Goal: Check status: Check status

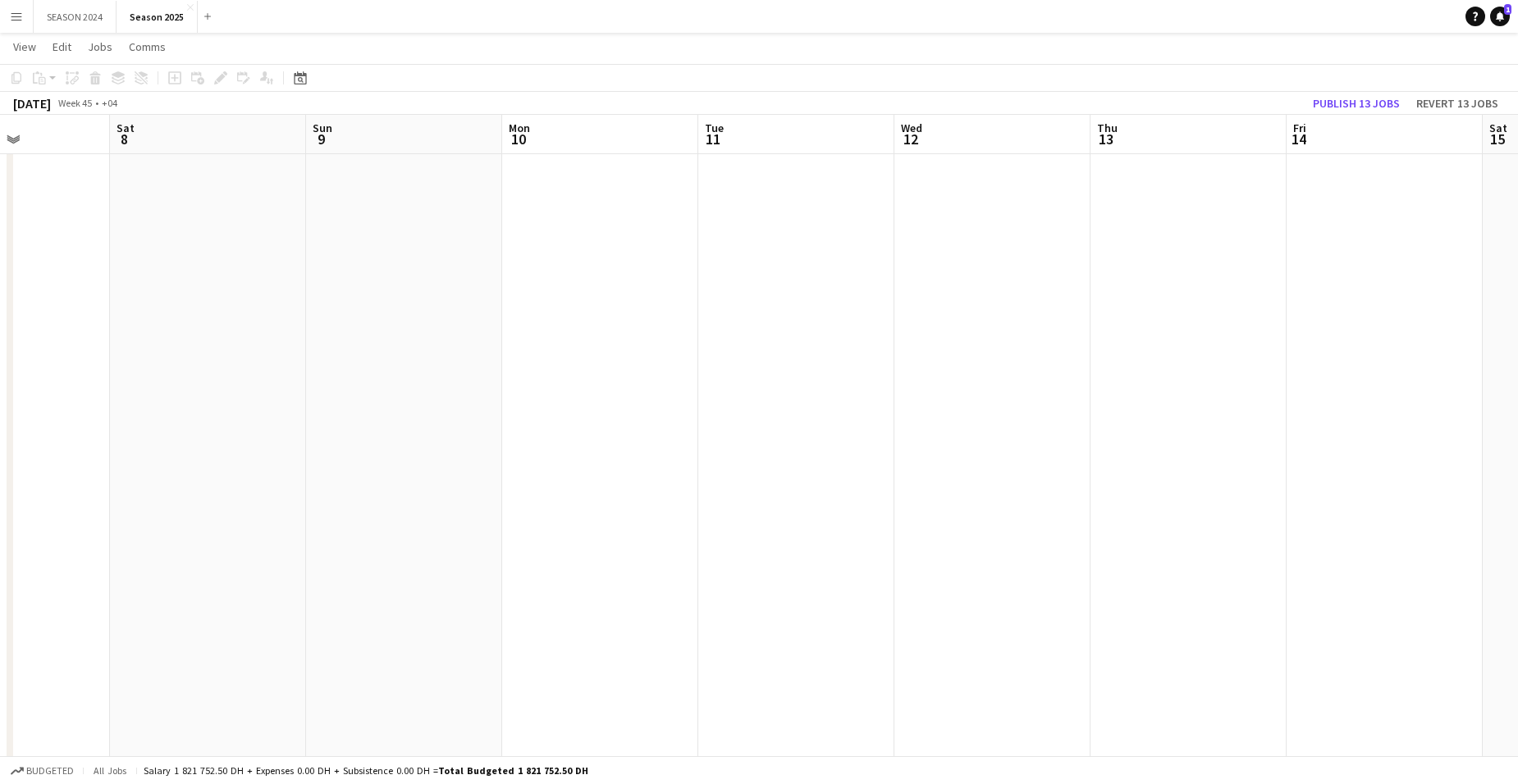
scroll to position [0, 478]
drag, startPoint x: 528, startPoint y: 329, endPoint x: 512, endPoint y: 317, distance: 20.0
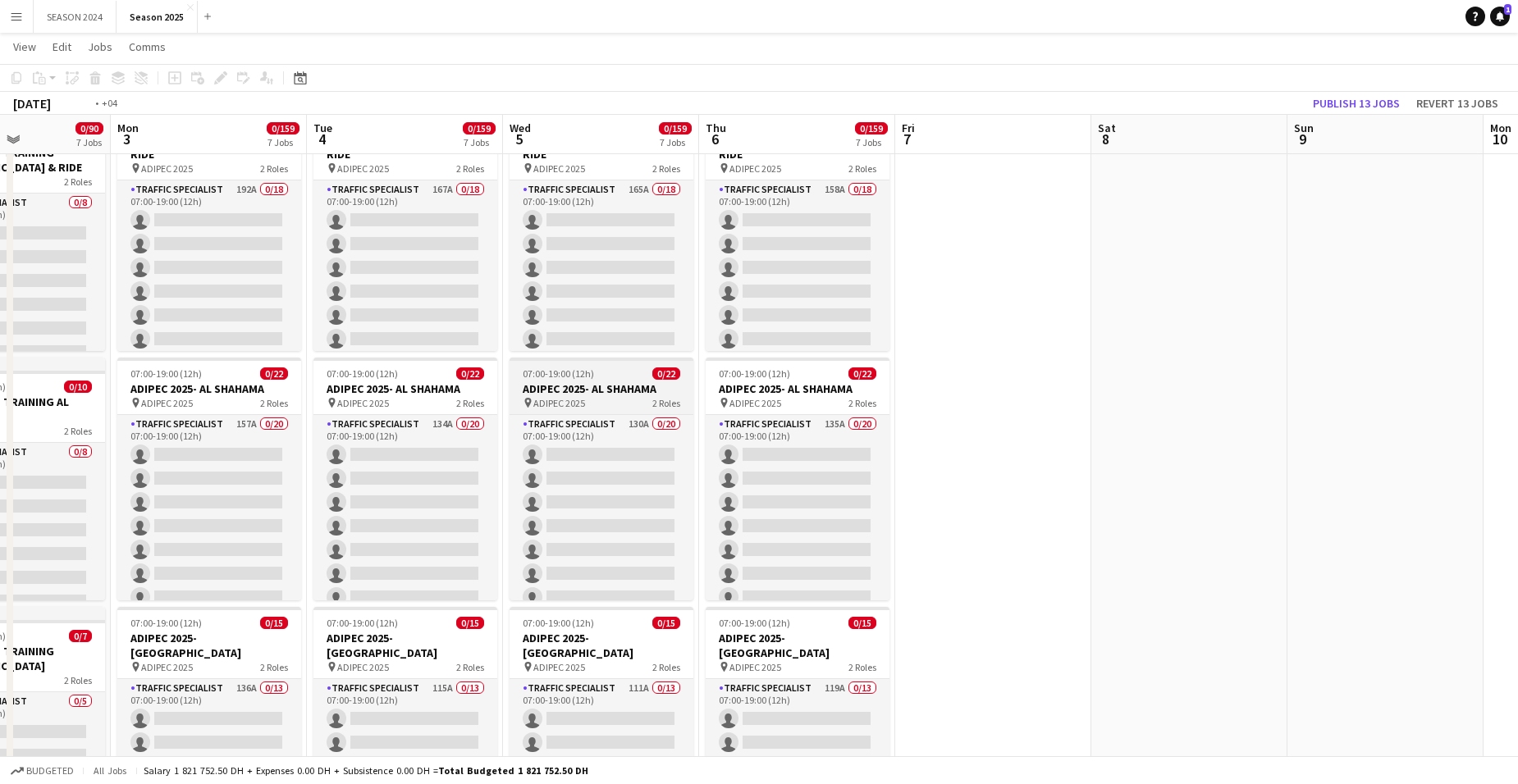
drag, startPoint x: 601, startPoint y: 331, endPoint x: 1031, endPoint y: 360, distance: 431.0
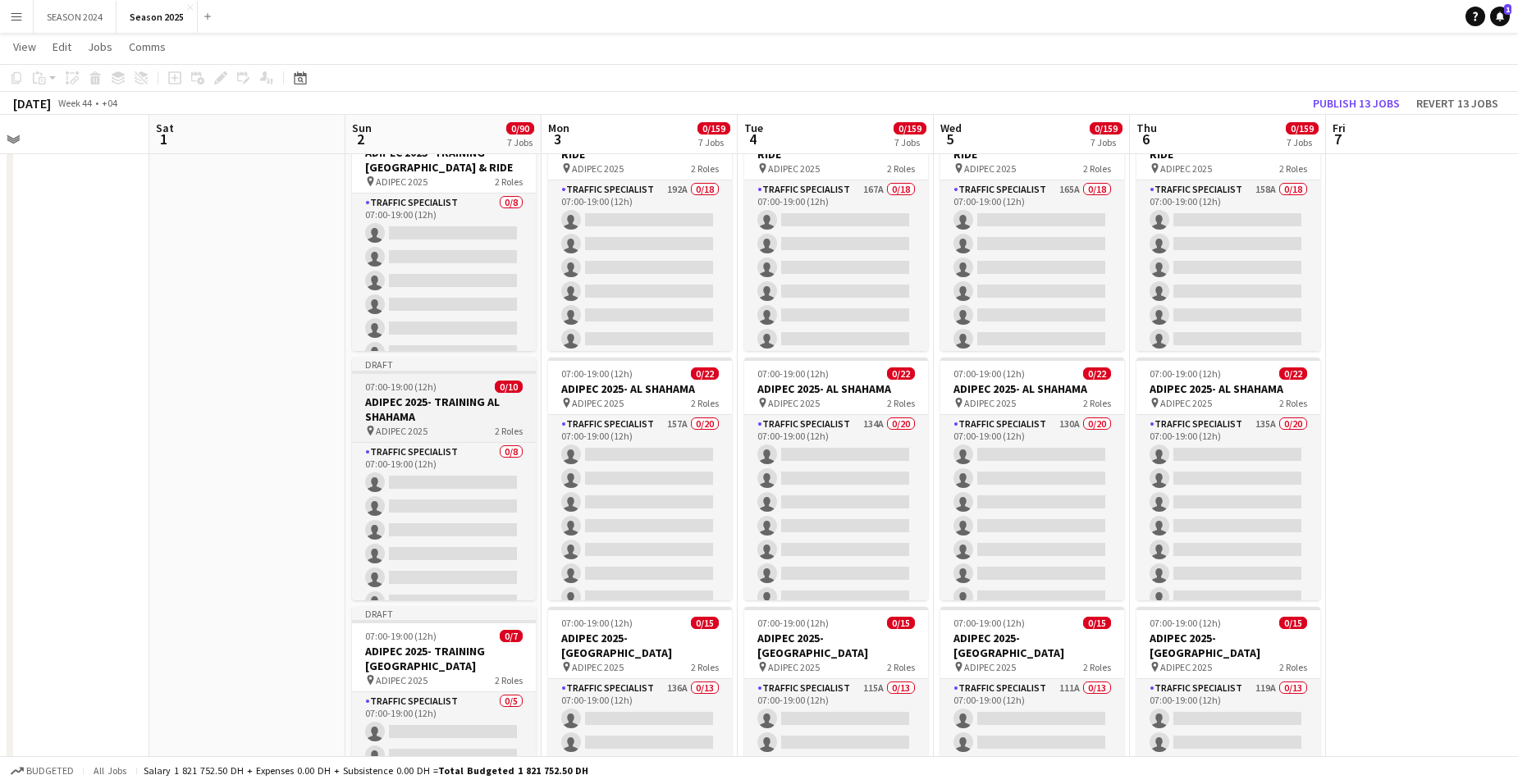
drag, startPoint x: 567, startPoint y: 273, endPoint x: 1020, endPoint y: 371, distance: 463.5
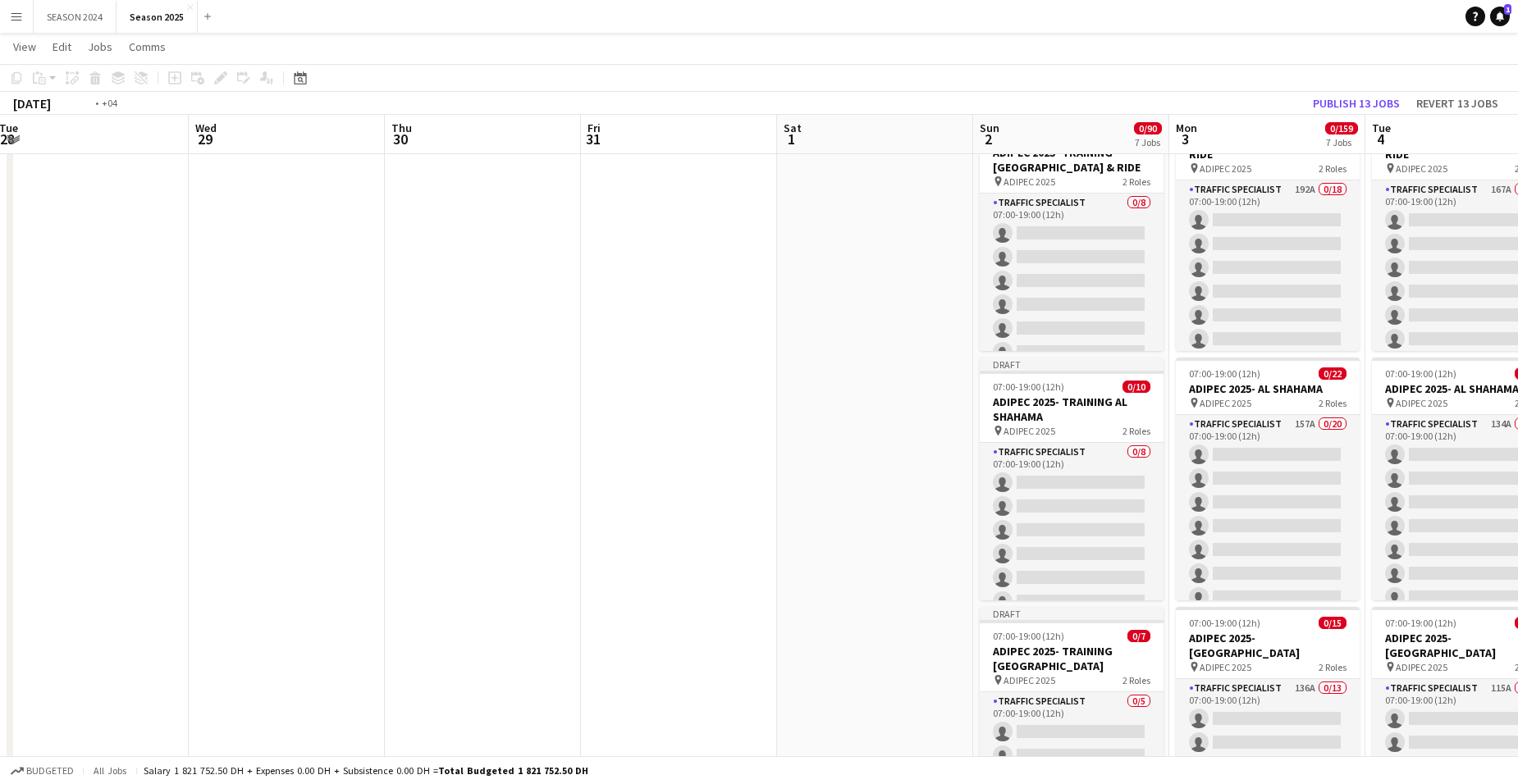
drag, startPoint x: 393, startPoint y: 250, endPoint x: 1086, endPoint y: 349, distance: 700.0
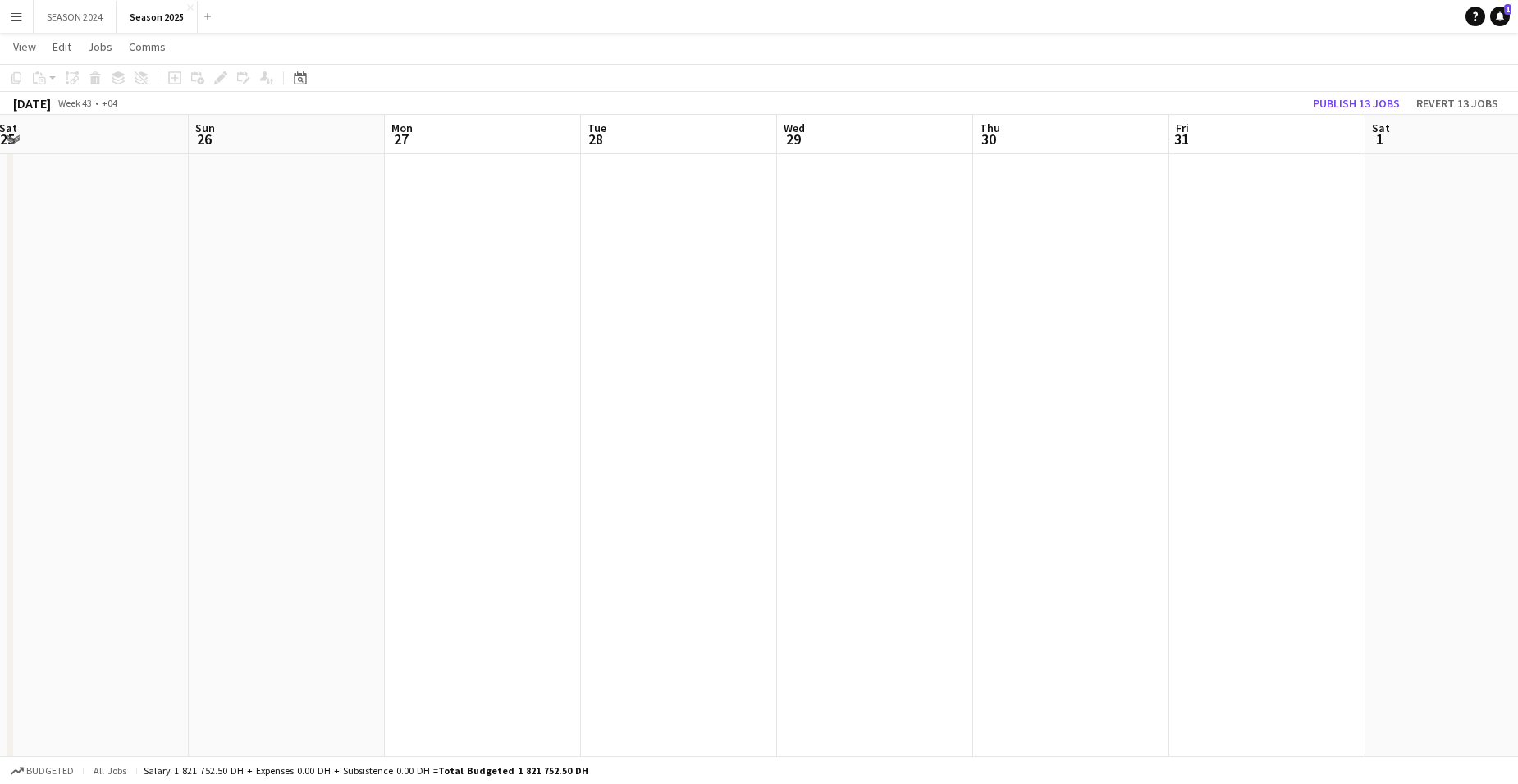
scroll to position [0, 472]
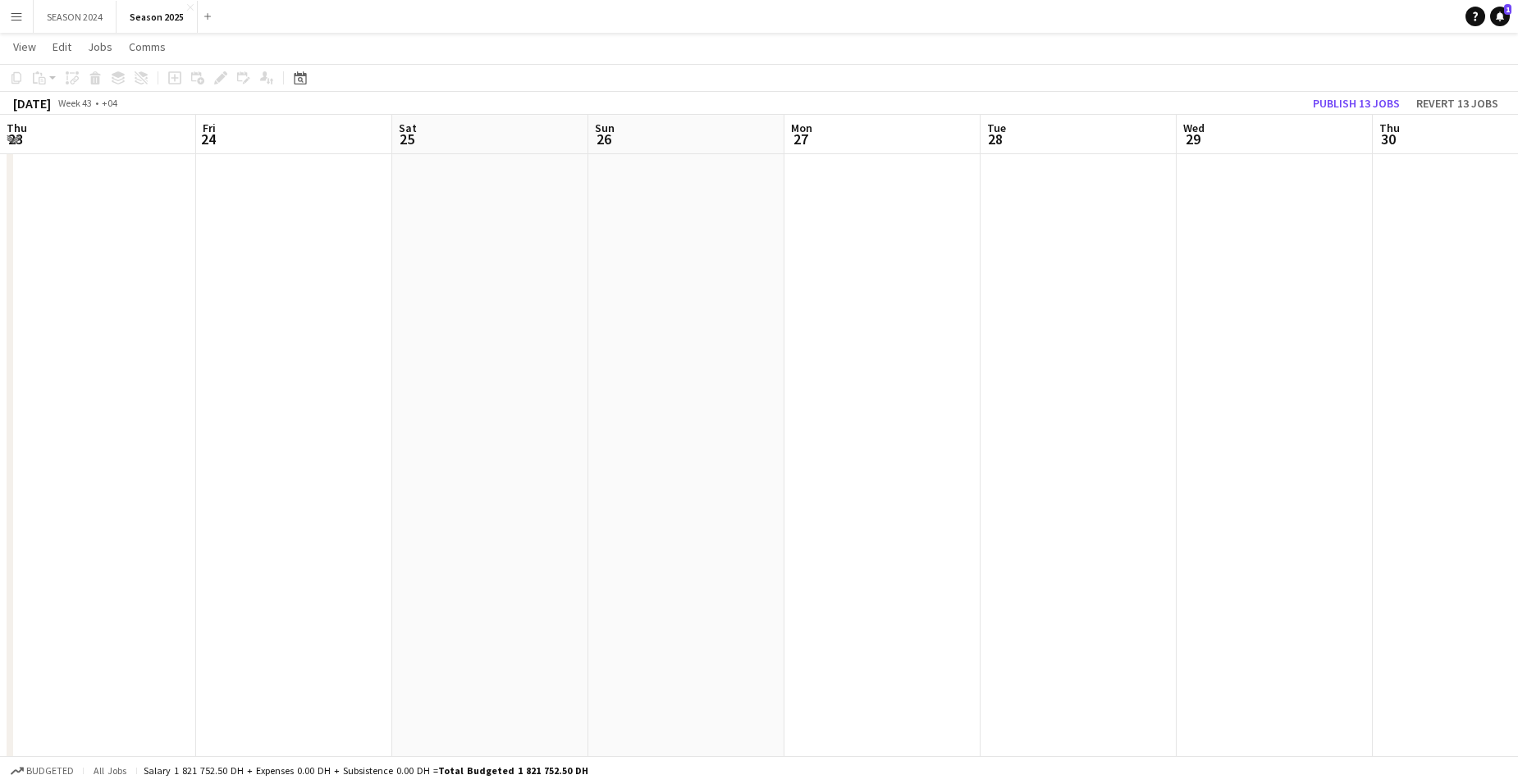
drag, startPoint x: 279, startPoint y: 311, endPoint x: 1114, endPoint y: 427, distance: 843.0
drag, startPoint x: 632, startPoint y: 341, endPoint x: 960, endPoint y: 369, distance: 329.2
drag, startPoint x: 312, startPoint y: 278, endPoint x: 912, endPoint y: 331, distance: 602.3
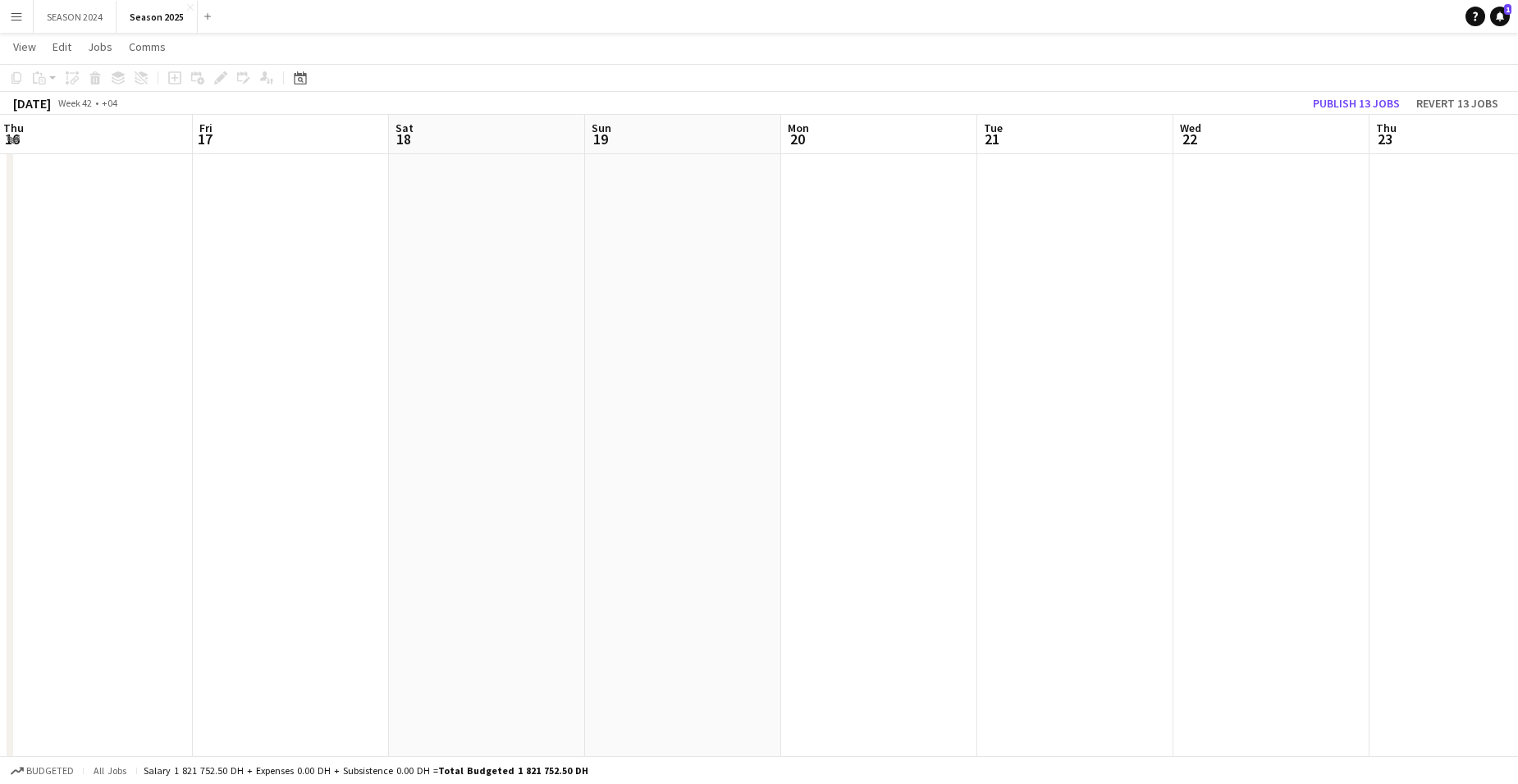
drag, startPoint x: 667, startPoint y: 267, endPoint x: 1059, endPoint y: 295, distance: 393.0
drag, startPoint x: 451, startPoint y: 244, endPoint x: 1119, endPoint y: 333, distance: 673.9
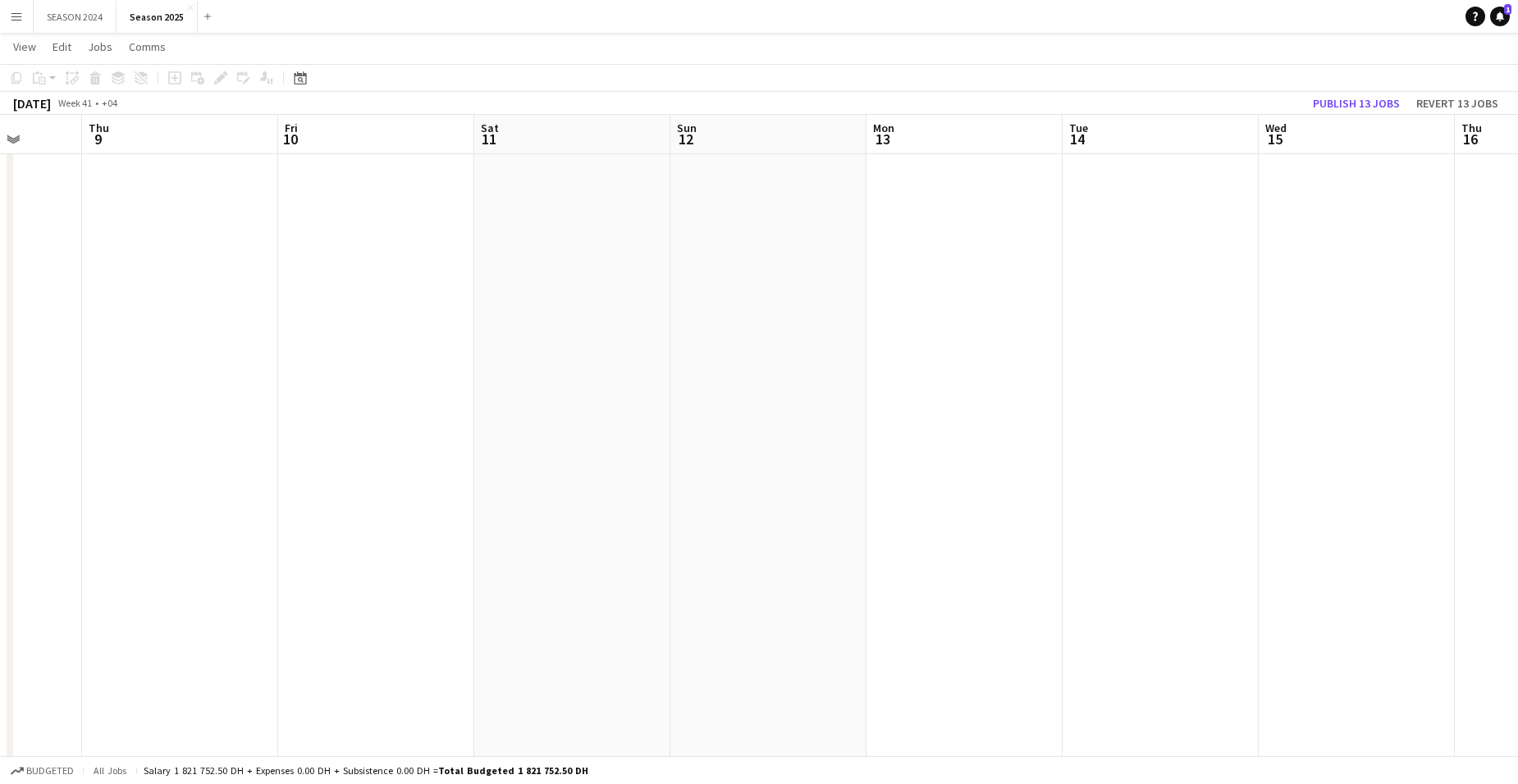
drag, startPoint x: 179, startPoint y: 283, endPoint x: 1045, endPoint y: 346, distance: 868.3
drag, startPoint x: 619, startPoint y: 364, endPoint x: 1005, endPoint y: 377, distance: 386.2
drag, startPoint x: 903, startPoint y: 399, endPoint x: 1096, endPoint y: 410, distance: 193.3
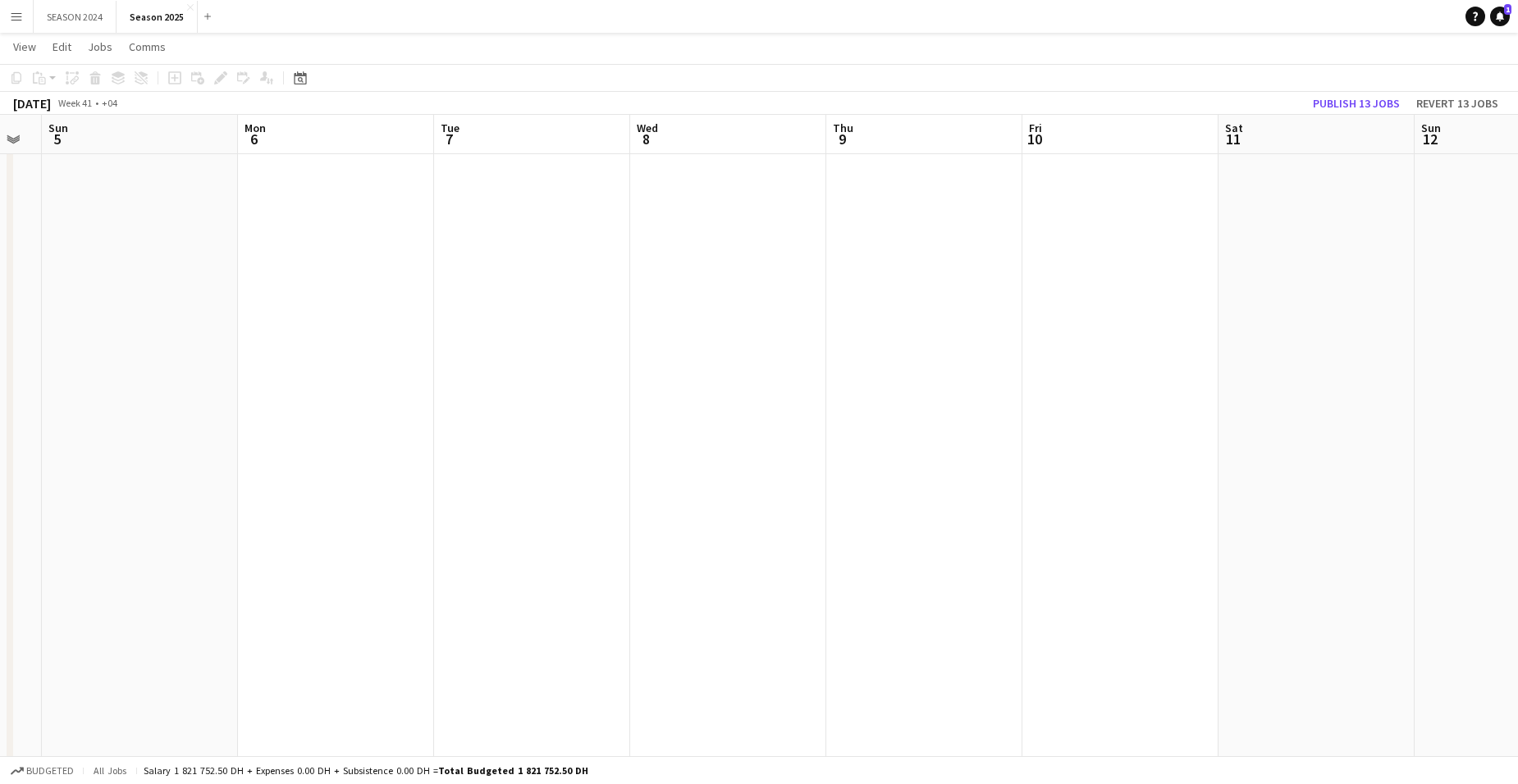
drag, startPoint x: 821, startPoint y: 345, endPoint x: 1219, endPoint y: 365, distance: 398.5
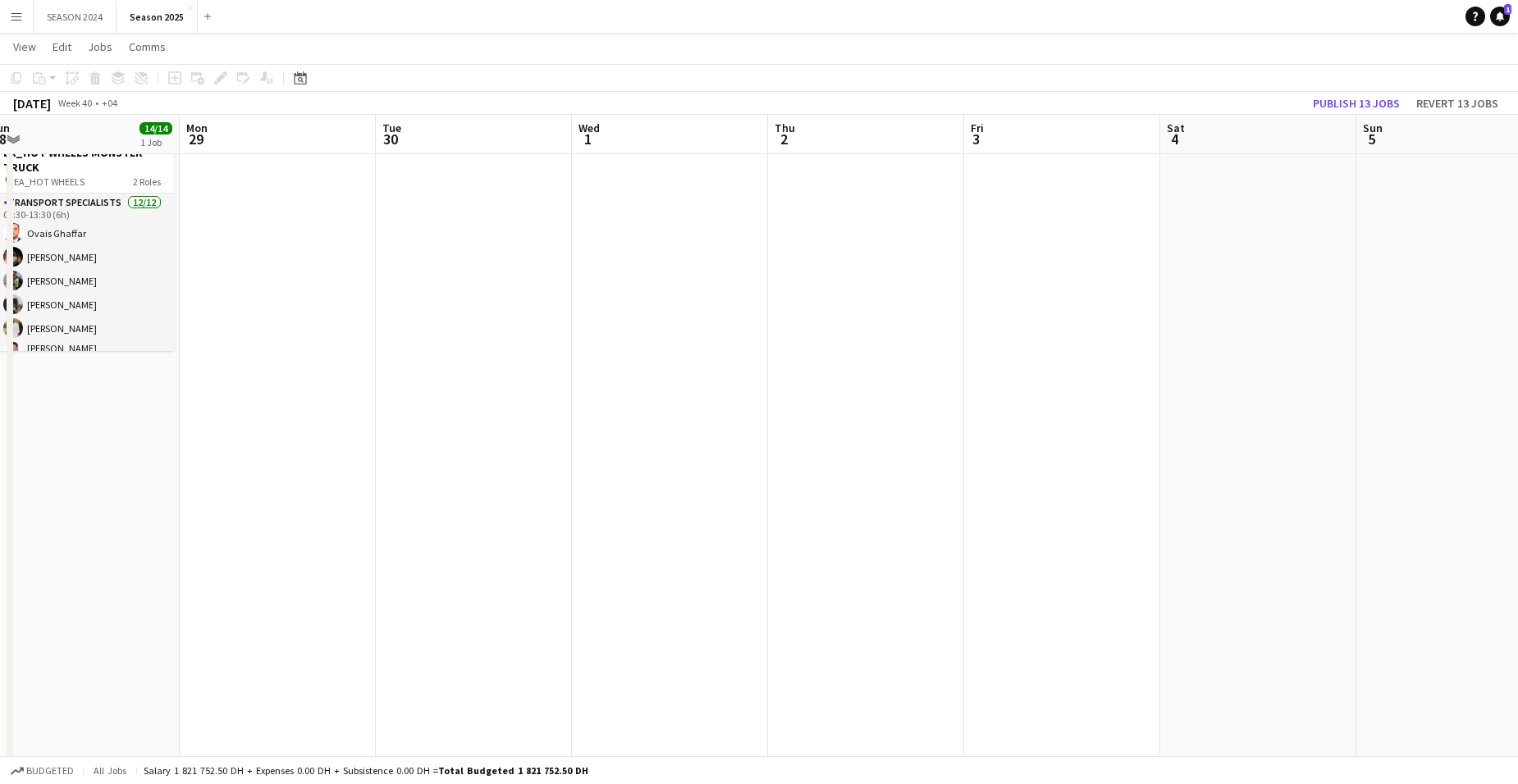
drag, startPoint x: 460, startPoint y: 243, endPoint x: 1181, endPoint y: 335, distance: 726.8
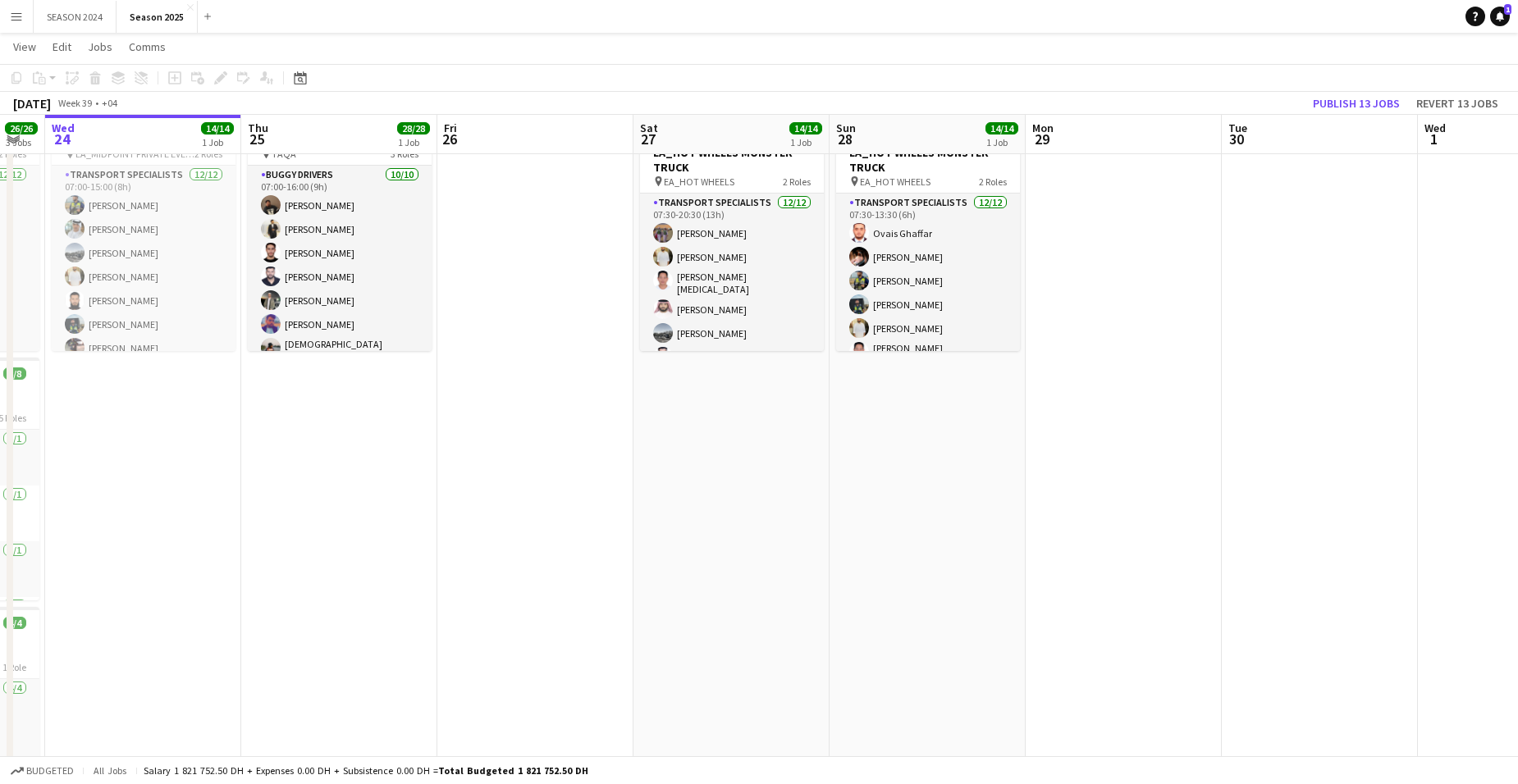
drag, startPoint x: 621, startPoint y: 240, endPoint x: 794, endPoint y: 265, distance: 174.8
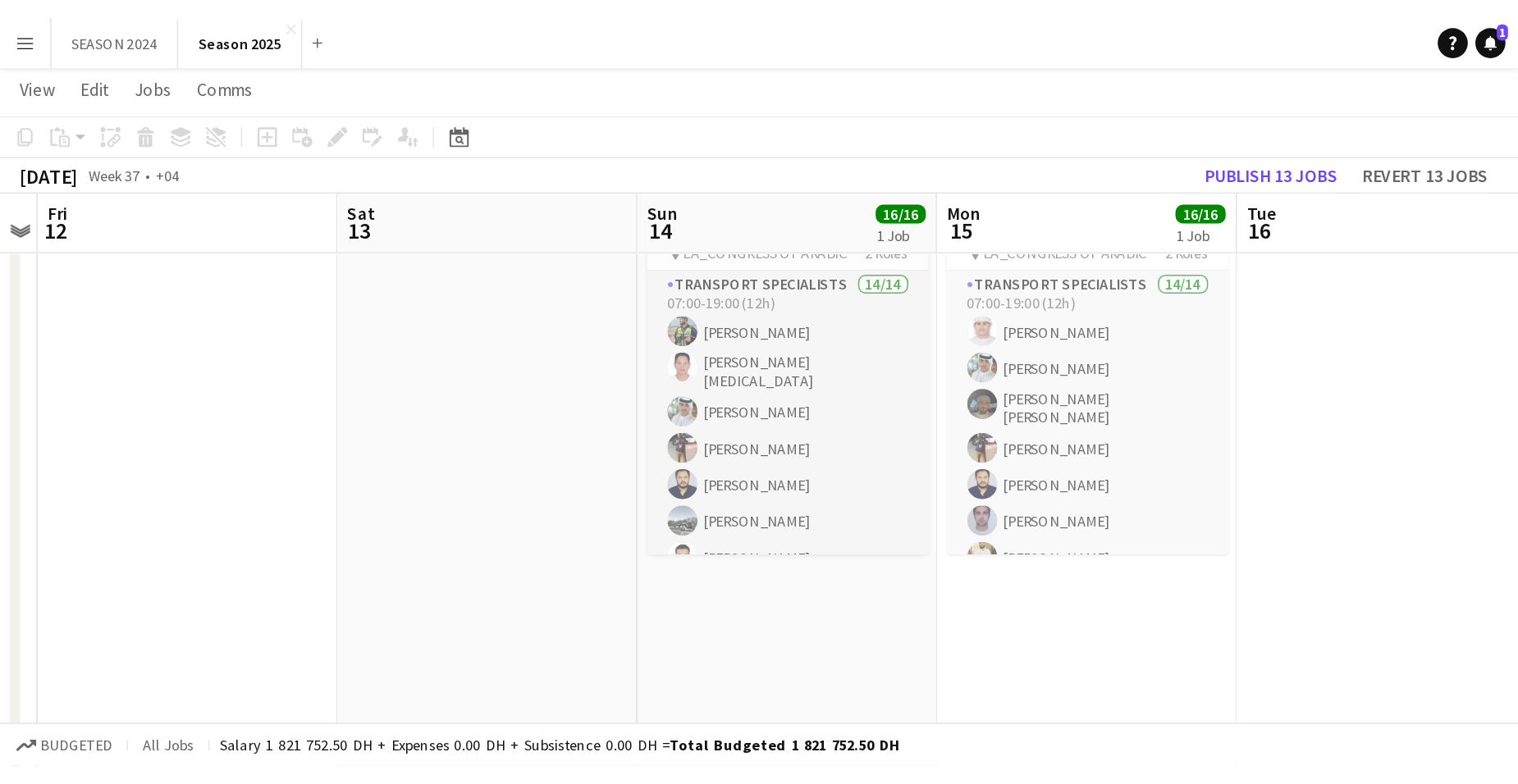
scroll to position [0, 368]
